Goal: Task Accomplishment & Management: Manage account settings

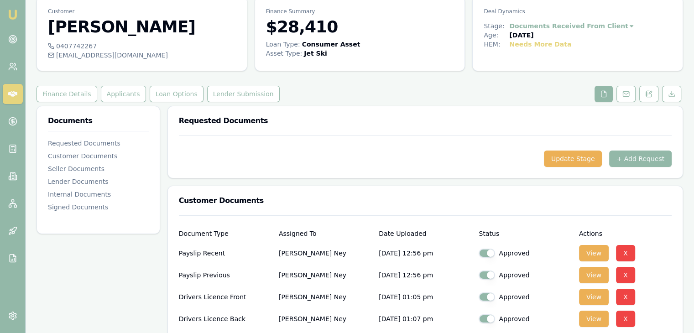
scroll to position [26, 0]
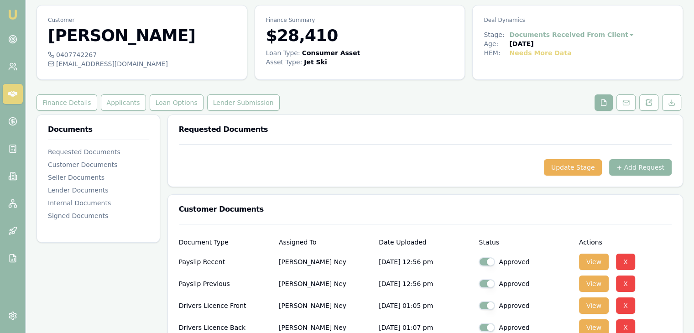
click at [637, 167] on button "+ Add Request" at bounding box center [640, 167] width 63 height 16
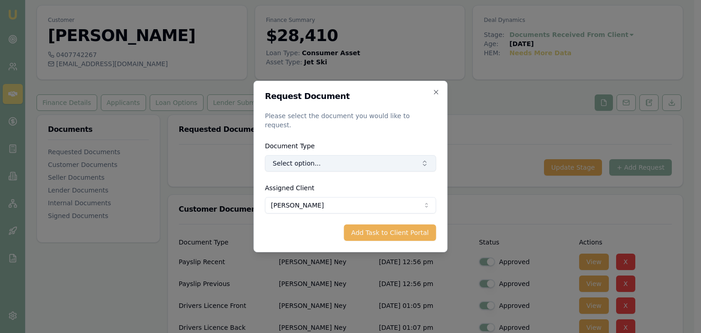
click at [306, 158] on button "Select option..." at bounding box center [350, 163] width 171 height 16
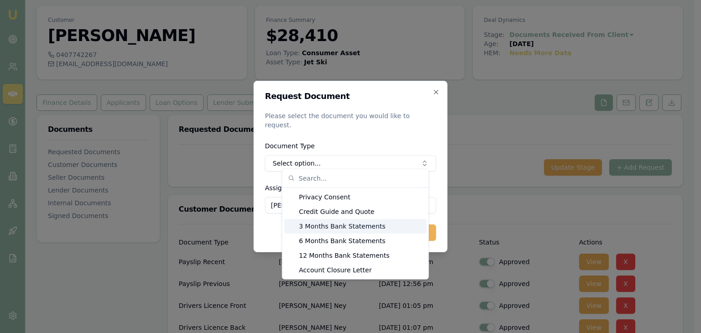
click at [308, 227] on div "3 Months Bank Statements" at bounding box center [355, 226] width 142 height 15
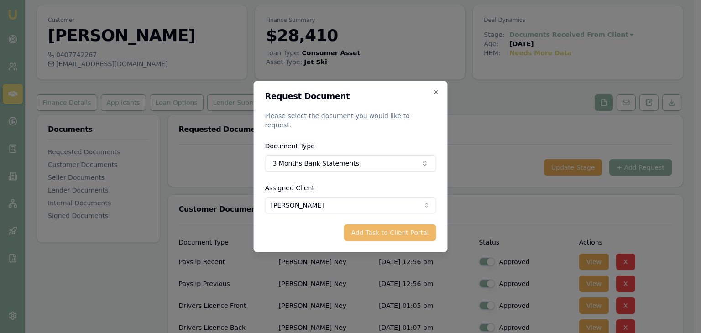
click at [376, 226] on button "Add Task to Client Portal" at bounding box center [390, 233] width 92 height 16
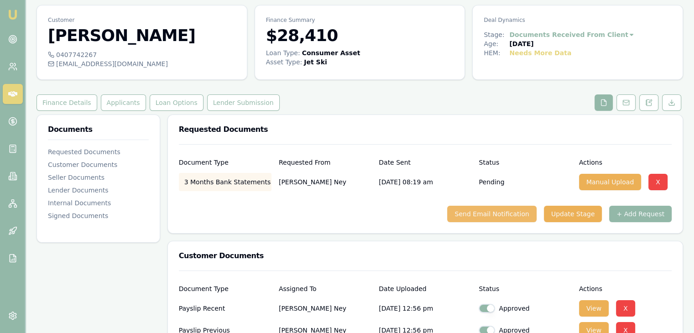
click at [483, 215] on button "Send Email Notification" at bounding box center [491, 214] width 89 height 16
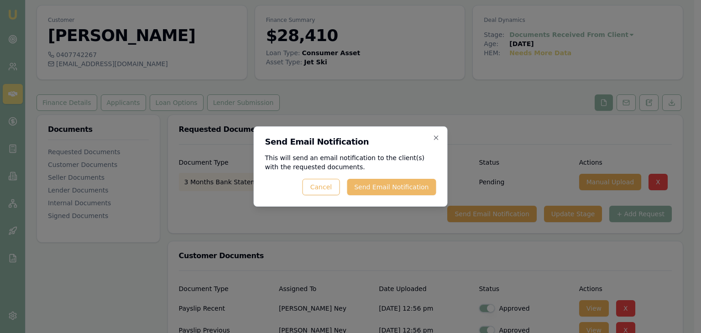
click at [388, 189] on button "Send Email Notification" at bounding box center [391, 187] width 89 height 16
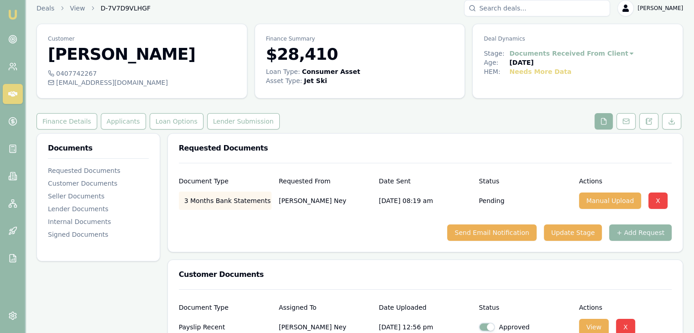
scroll to position [0, 0]
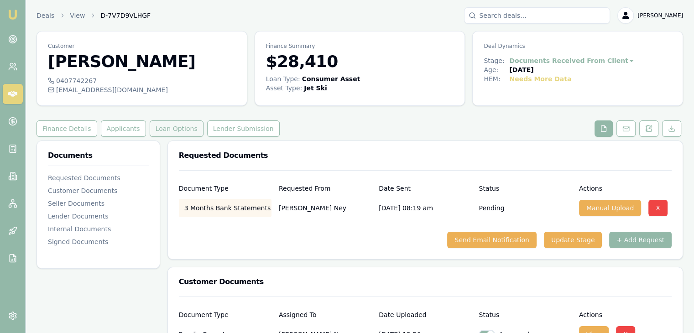
click at [158, 127] on button "Loan Options" at bounding box center [177, 129] width 54 height 16
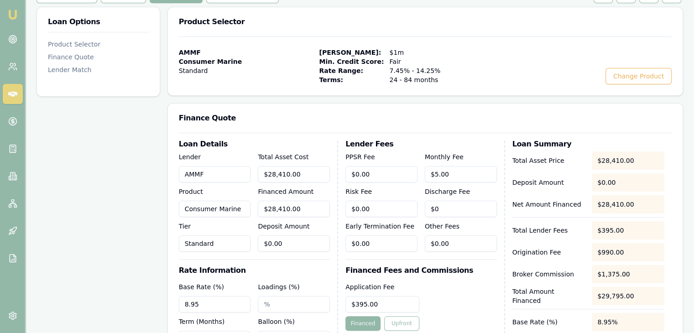
scroll to position [137, 0]
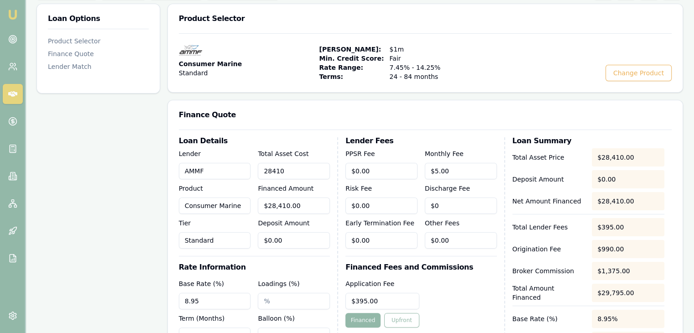
drag, startPoint x: 305, startPoint y: 167, endPoint x: 224, endPoint y: 165, distance: 80.8
click at [224, 165] on div "Lender AMMF Product Consumer Marine Tier Standard Total Asset Cost 28410 Financ…" at bounding box center [254, 198] width 151 height 100
type input "2"
type input "$2.00"
type input "$0.10"
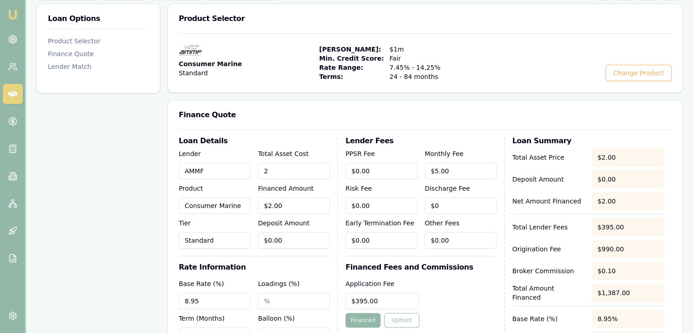
type input "26"
type input "$26.00"
type input "$1.26"
type input "261"
type input "$261.00"
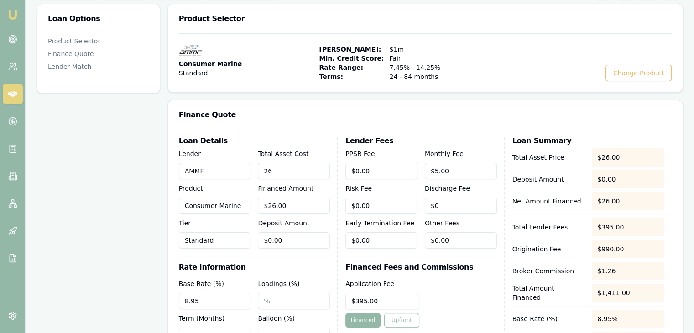
type input "$12.63"
type input "2618"
type input "$2,618.00"
type input "$126.71"
type input "26181"
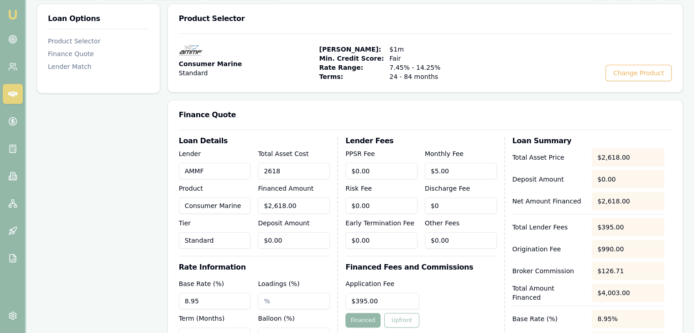
type input "$26,181.00"
type input "$1,267.12"
type input "26181.9"
type input "$26,181.90"
type input "$1,267.16"
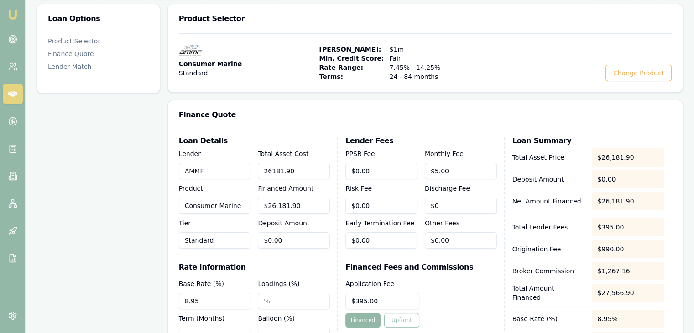
type input "$26,181.90"
type input "0"
click at [285, 243] on input "0" at bounding box center [294, 240] width 72 height 16
drag, startPoint x: 289, startPoint y: 239, endPoint x: 225, endPoint y: 243, distance: 64.5
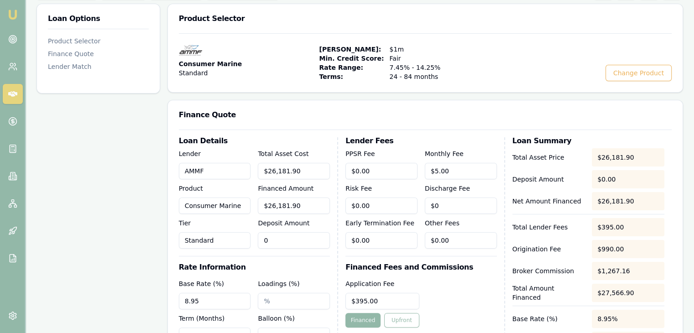
click at [225, 243] on div "Lender AMMF Product Consumer Marine Tier Standard Total Asset Cost $26,181.90 F…" at bounding box center [254, 198] width 151 height 100
type input "$26,179.90"
type input "2"
type input "$1,267.07"
type input "$26,161.90"
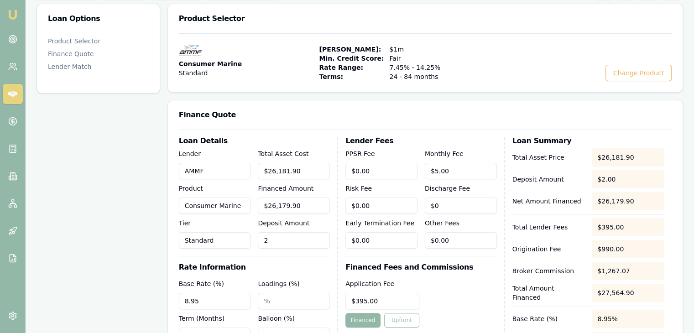
type input "20"
type input "$1,266.20"
type input "200"
type input "$25,981.90"
type input "$1,257.48"
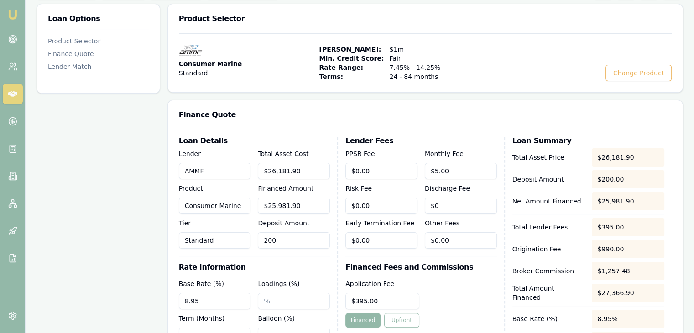
type input "$24,181.90"
type input "2000"
type input "$1,170.37"
type input "$2,000.00"
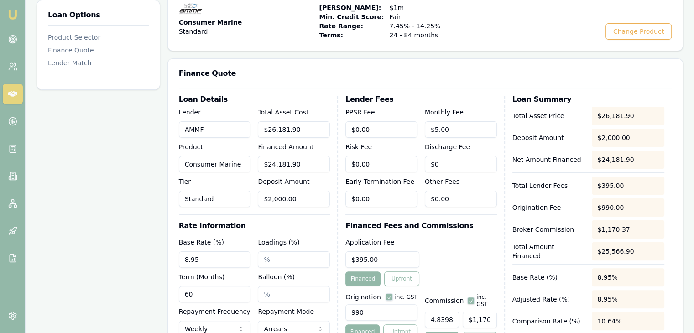
scroll to position [183, 0]
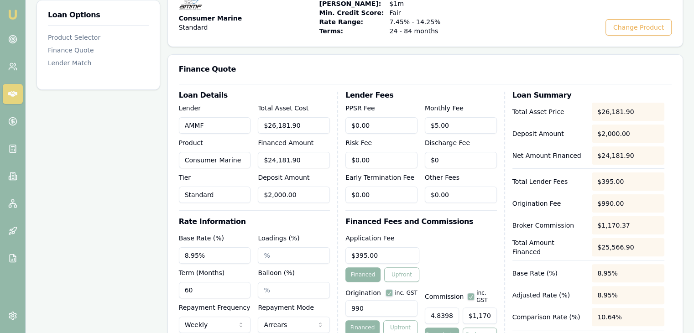
type input "8.95%"
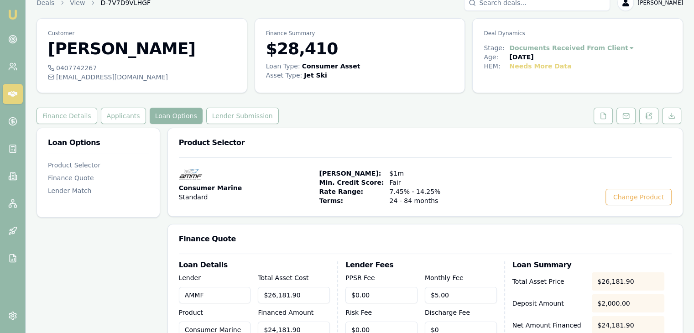
scroll to position [0, 0]
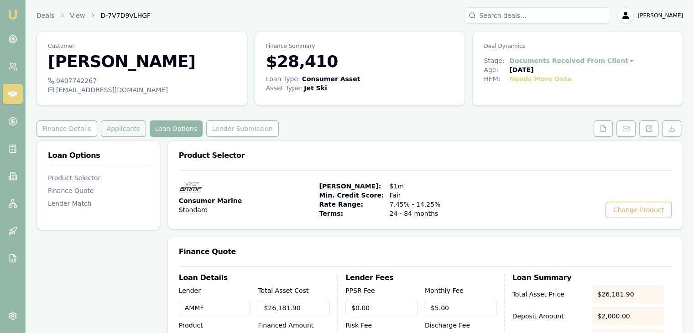
click at [115, 126] on button "Applicants" at bounding box center [123, 129] width 45 height 16
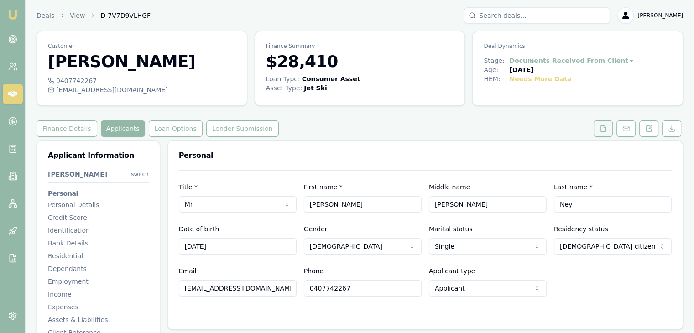
click at [604, 128] on icon at bounding box center [603, 128] width 7 height 7
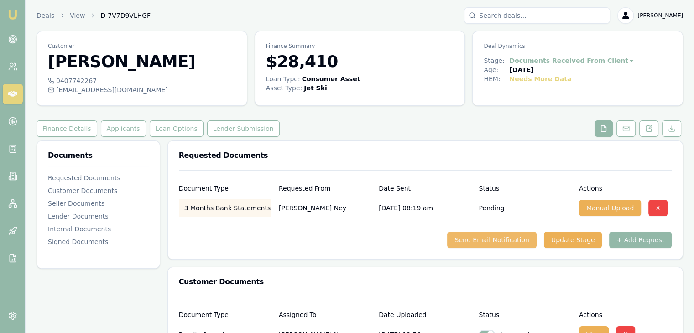
click at [495, 238] on button "Send Email Notification" at bounding box center [491, 240] width 89 height 16
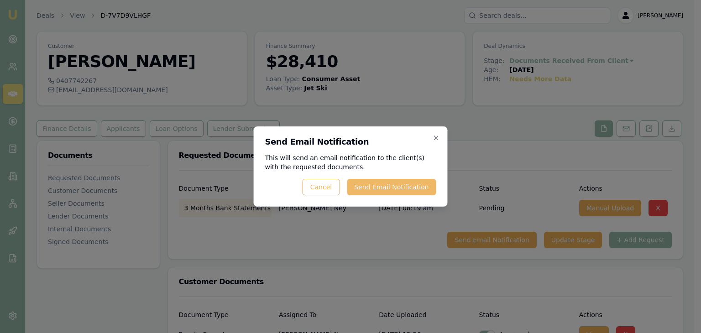
click at [386, 187] on button "Send Email Notification" at bounding box center [391, 187] width 89 height 16
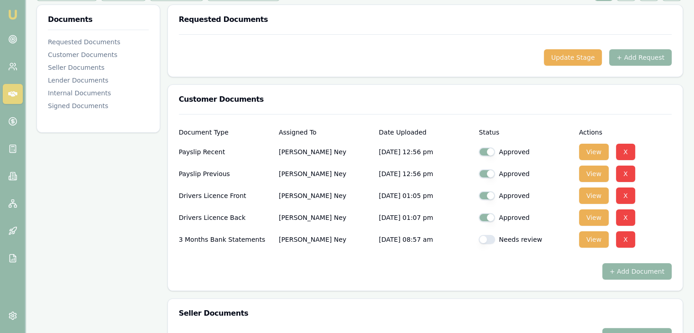
scroll to position [137, 0]
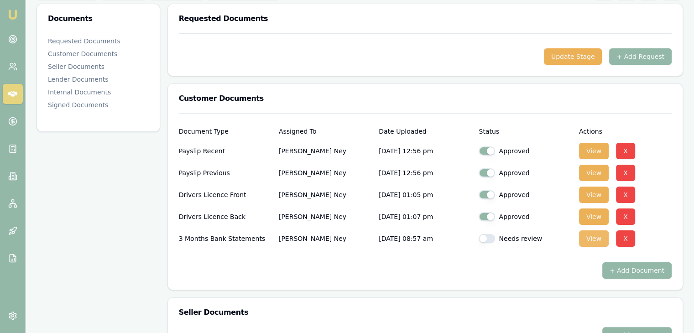
click at [590, 237] on button "View" at bounding box center [594, 239] width 30 height 16
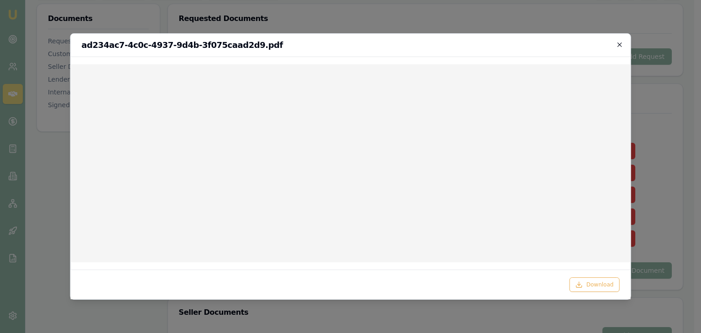
click at [619, 42] on icon "button" at bounding box center [619, 44] width 7 height 7
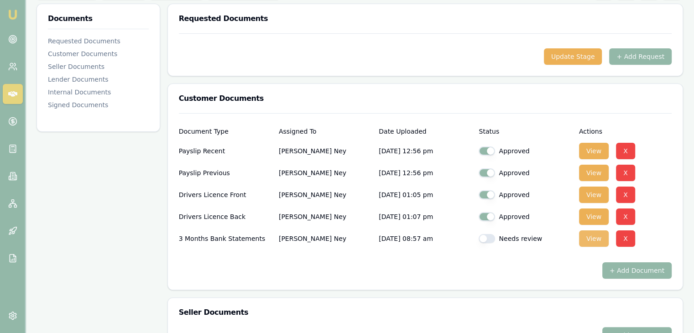
click at [593, 242] on button "View" at bounding box center [594, 239] width 30 height 16
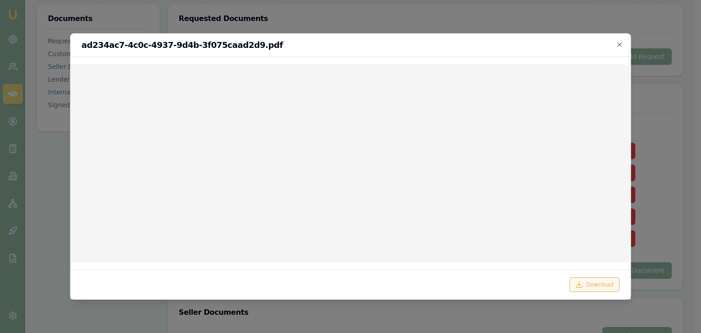
click at [592, 282] on button "Download" at bounding box center [595, 285] width 50 height 15
click at [665, 196] on div at bounding box center [350, 166] width 701 height 333
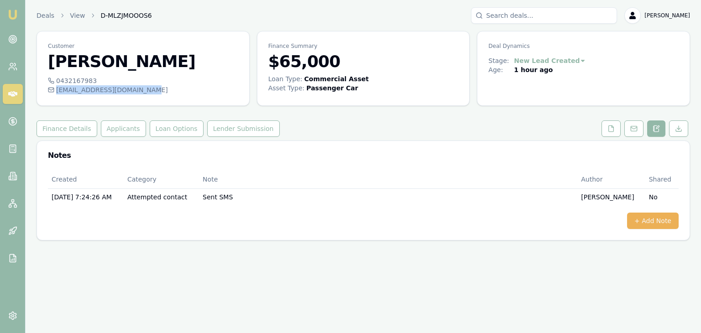
drag, startPoint x: 55, startPoint y: 89, endPoint x: 139, endPoint y: 89, distance: 84.0
click at [139, 89] on div "[EMAIL_ADDRESS][DOMAIN_NAME]" at bounding box center [143, 89] width 190 height 9
copy div "[EMAIL_ADDRESS][DOMAIN_NAME]"
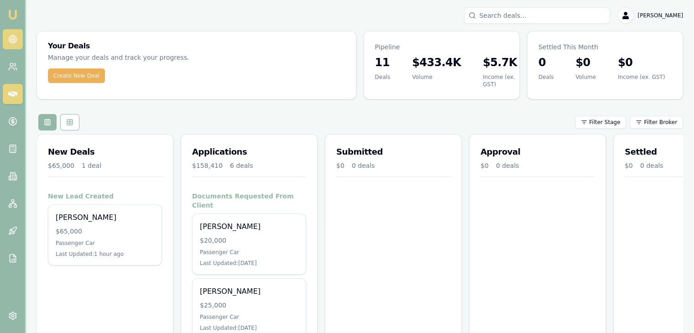
click at [13, 38] on icon at bounding box center [12, 39] width 9 height 9
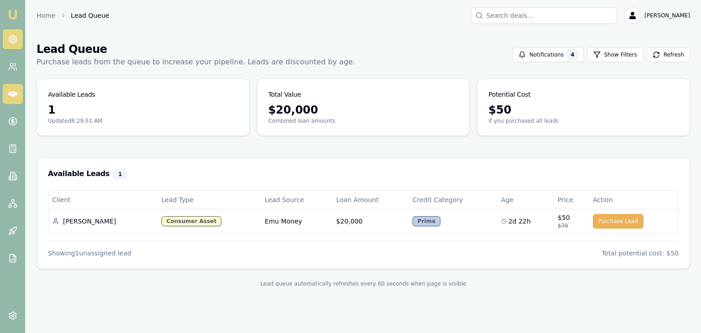
click at [10, 93] on icon at bounding box center [12, 93] width 9 height 5
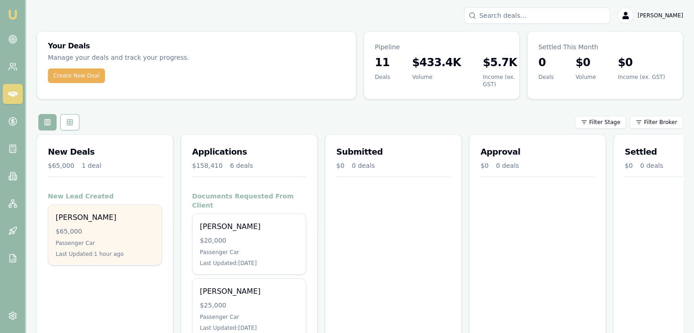
click at [130, 238] on div "Ben Matthews $65,000 Passenger Car Last Updated: 1 hour ago" at bounding box center [104, 235] width 113 height 60
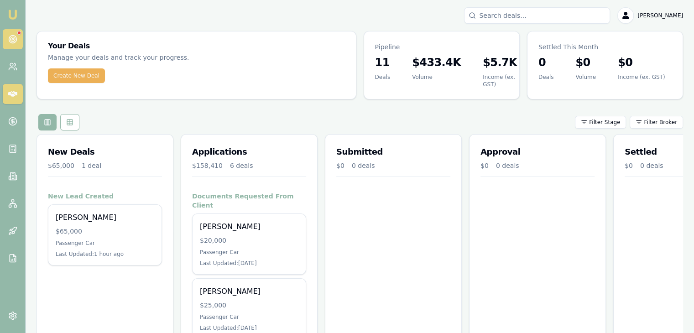
click at [12, 36] on icon at bounding box center [12, 39] width 9 height 9
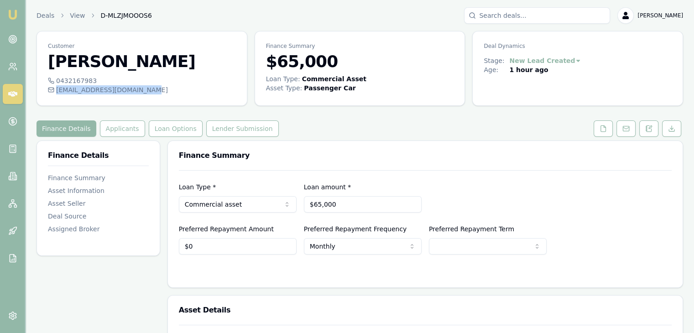
drag, startPoint x: 56, startPoint y: 90, endPoint x: 139, endPoint y: 95, distance: 83.2
click at [139, 95] on div "0432167983 b_ballbenjiman@hotmail.com" at bounding box center [142, 90] width 210 height 29
copy div "b_ballbenjiman@hotmail.com"
click at [651, 129] on icon at bounding box center [649, 128] width 7 height 7
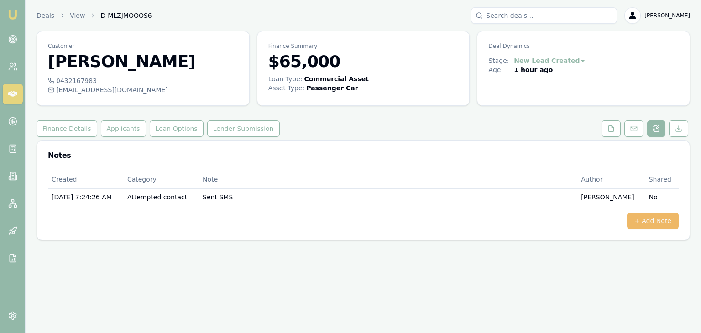
click at [643, 221] on button "+ Add Note" at bounding box center [653, 221] width 52 height 16
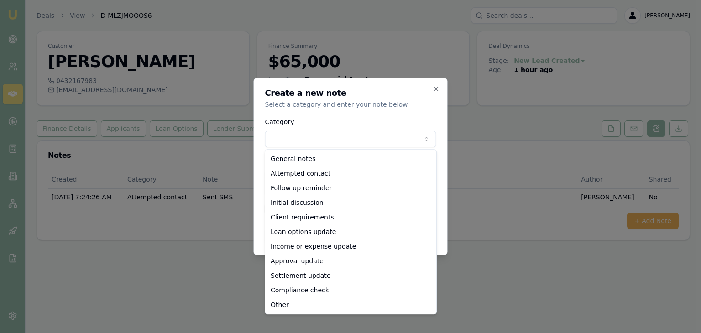
click at [376, 138] on body "Emu Broker Deals View D-MLZJMOOOS6 Baron Ketterman Toggle Menu Customer Ben Mat…" at bounding box center [350, 166] width 701 height 333
select select "ATTEMPTED_CONTACT"
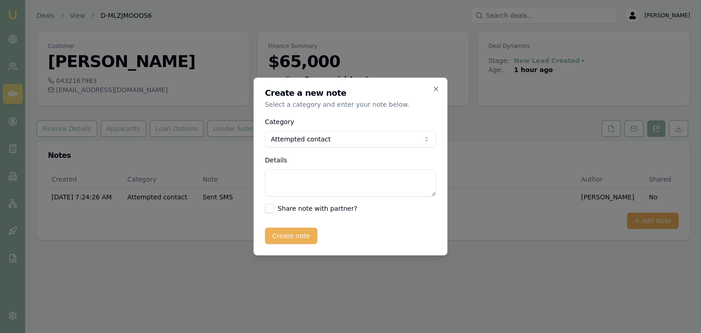
click at [310, 185] on textarea "Details" at bounding box center [350, 182] width 171 height 27
type textarea "Sent email"
click at [292, 236] on button "Create note" at bounding box center [291, 236] width 53 height 16
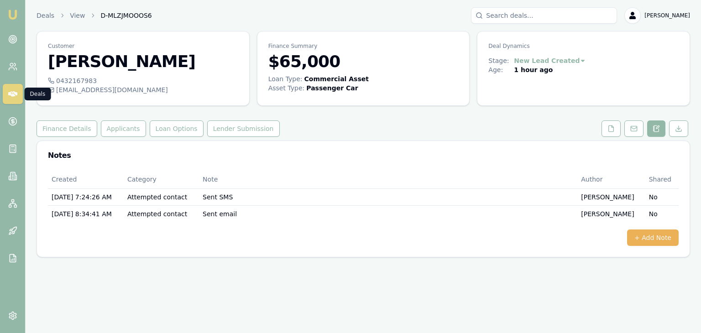
click at [12, 92] on icon at bounding box center [12, 93] width 9 height 9
